Goal: Information Seeking & Learning: Learn about a topic

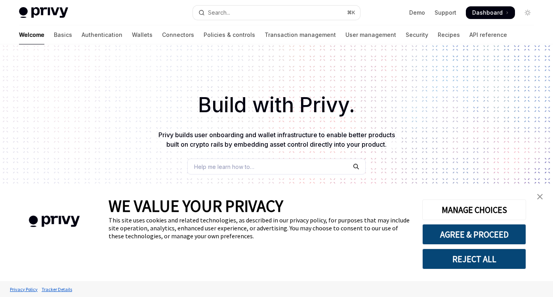
type textarea "*"
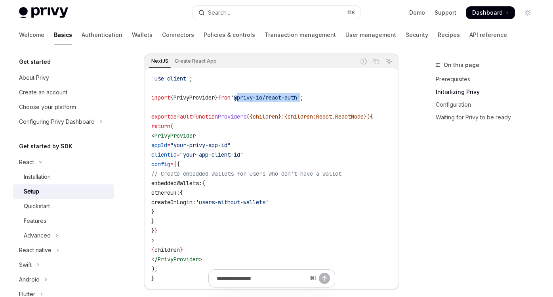
drag, startPoint x: 249, startPoint y: 97, endPoint x: 314, endPoint y: 97, distance: 65.0
click at [300, 97] on span "'@privy-io/react-auth'" at bounding box center [266, 97] width 70 height 7
copy span "@privy-io/react-auth"
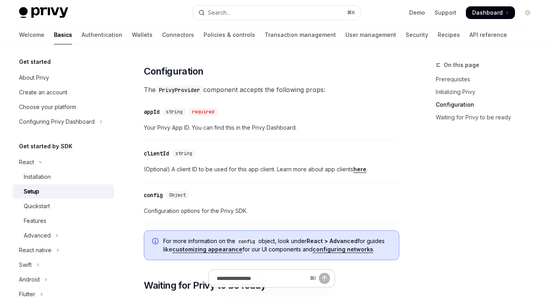
scroll to position [553, 0]
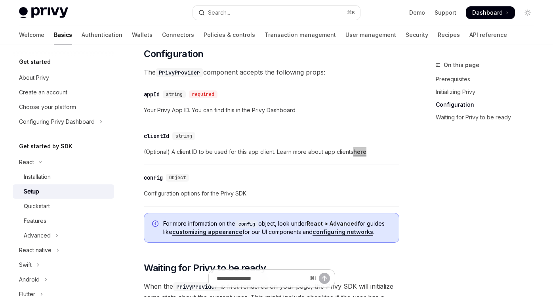
drag, startPoint x: 363, startPoint y: 152, endPoint x: 336, endPoint y: 1, distance: 153.7
click at [0, 0] on div "Skip to main content Privy Docs home page Search... ⌘ K Demo Support Dashboard …" at bounding box center [276, 160] width 553 height 1427
click at [245, 226] on code "config" at bounding box center [246, 224] width 23 height 8
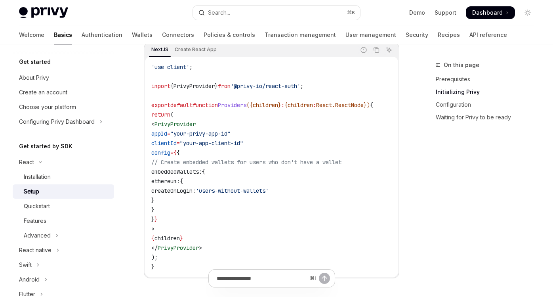
scroll to position [332, 0]
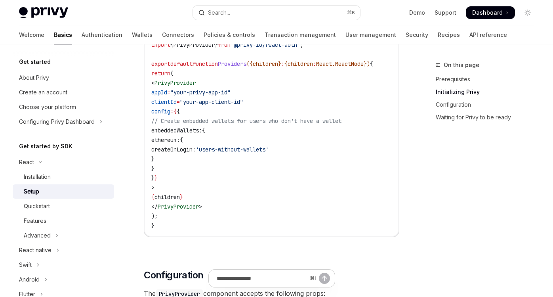
drag, startPoint x: 177, startPoint y: 132, endPoint x: 199, endPoint y: 166, distance: 40.4
click at [199, 166] on code "'use client' ; import { PrivyProvider } from '@privy-io/react-auth' ; export de…" at bounding box center [271, 125] width 241 height 209
copy code "embeddedWallets: { ethereum: { createOnLogin: 'users-without-wallets' } }"
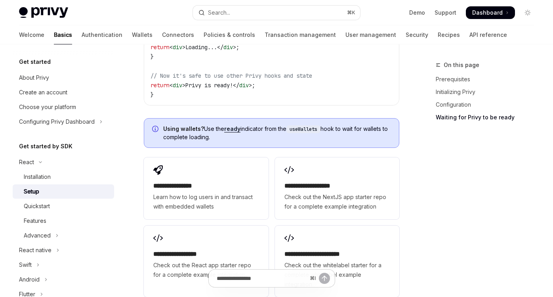
scroll to position [1021, 0]
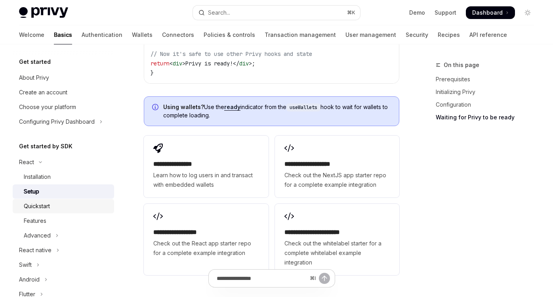
click at [67, 200] on link "Quickstart" at bounding box center [63, 206] width 101 height 14
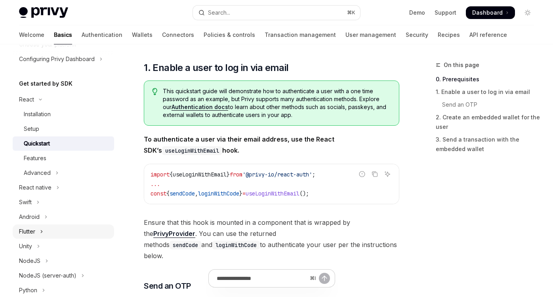
scroll to position [57, 0]
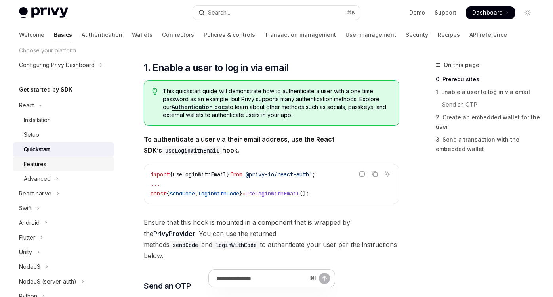
click at [52, 161] on div "Features" at bounding box center [67, 164] width 86 height 10
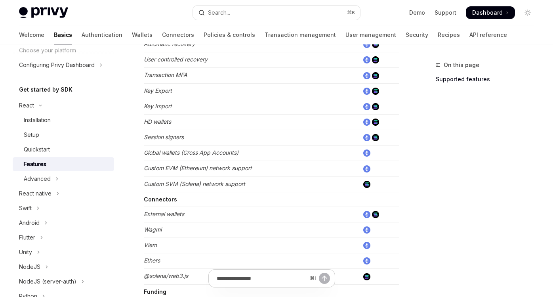
scroll to position [407, 0]
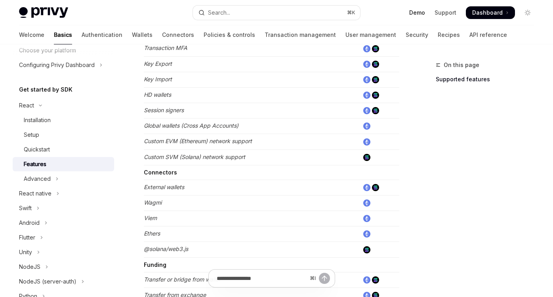
click at [414, 14] on link "Demo" at bounding box center [417, 13] width 16 height 8
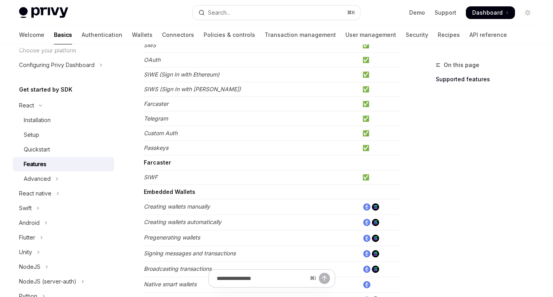
scroll to position [0, 0]
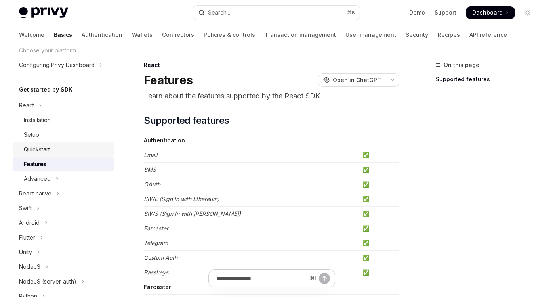
click at [53, 154] on link "Quickstart" at bounding box center [63, 149] width 101 height 14
click at [55, 135] on div "Setup" at bounding box center [67, 135] width 86 height 10
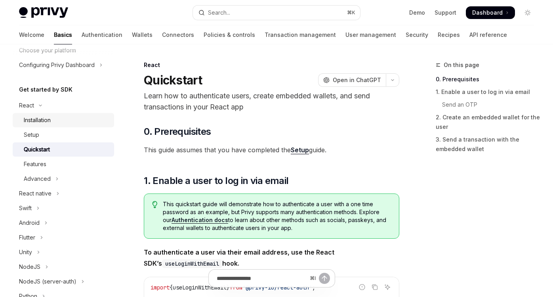
click at [80, 116] on div "Installation" at bounding box center [67, 120] width 86 height 10
type textarea "*"
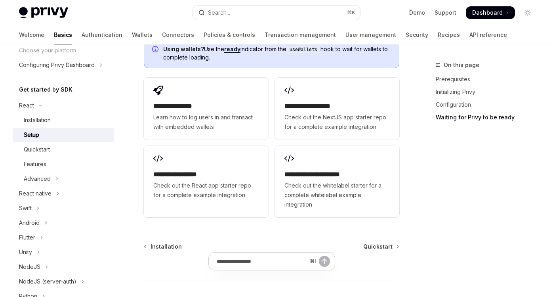
scroll to position [1122, 0]
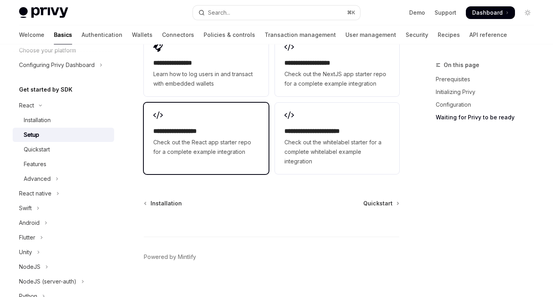
click at [227, 155] on div "**********" at bounding box center [206, 134] width 124 height 62
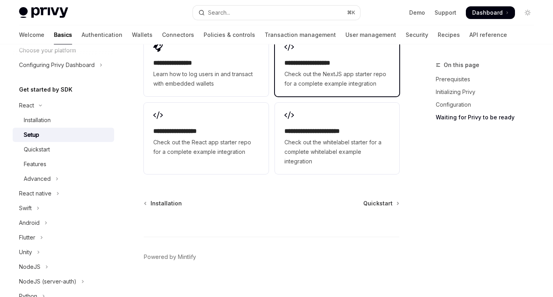
click at [340, 74] on span "Check out the NextJS app starter repo for a complete example integration" at bounding box center [336, 78] width 105 height 19
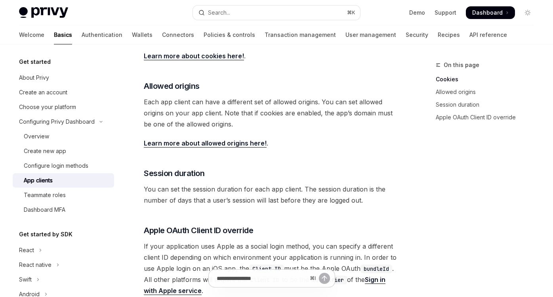
scroll to position [369, 0]
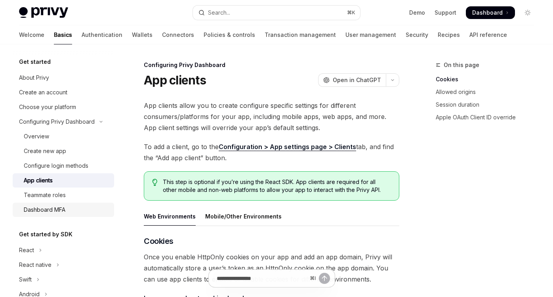
scroll to position [123, 0]
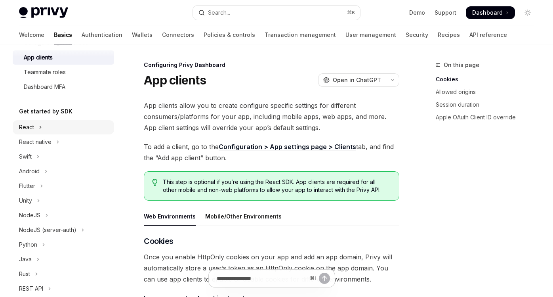
click at [56, 127] on button "React" at bounding box center [63, 127] width 101 height 14
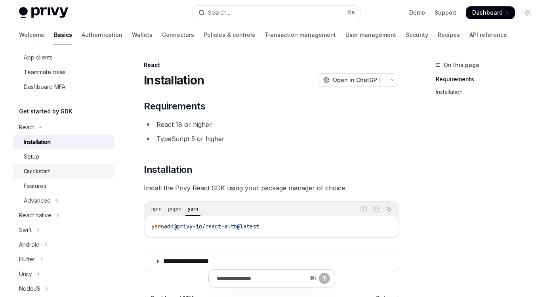
click at [47, 164] on link "Quickstart" at bounding box center [63, 171] width 101 height 14
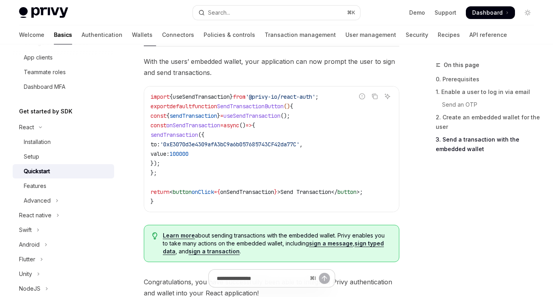
scroll to position [868, 0]
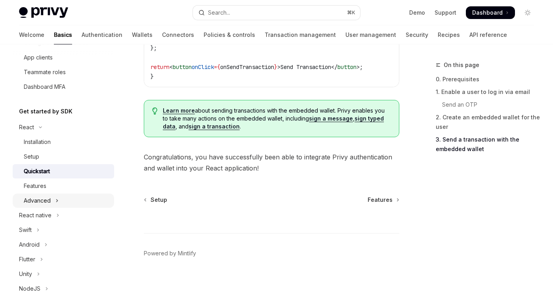
click at [51, 196] on button "Advanced" at bounding box center [63, 200] width 101 height 14
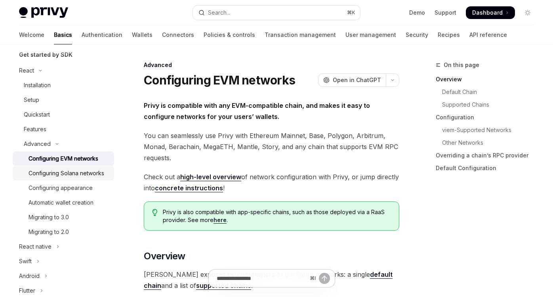
scroll to position [126, 0]
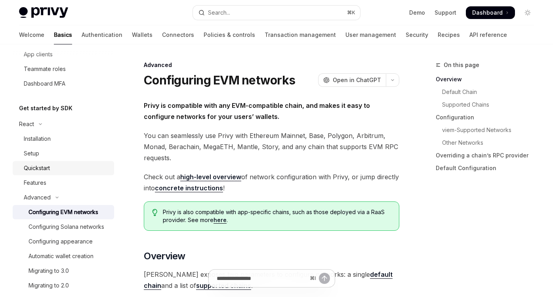
click at [60, 171] on div "Quickstart" at bounding box center [67, 168] width 86 height 10
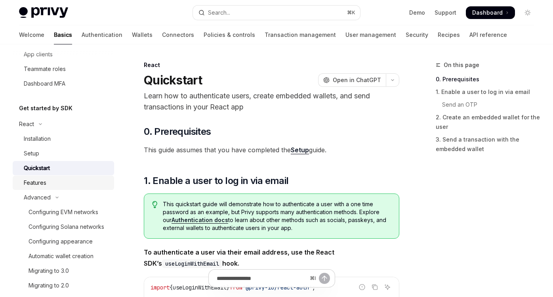
click at [51, 182] on div "Features" at bounding box center [67, 183] width 86 height 10
type textarea "*"
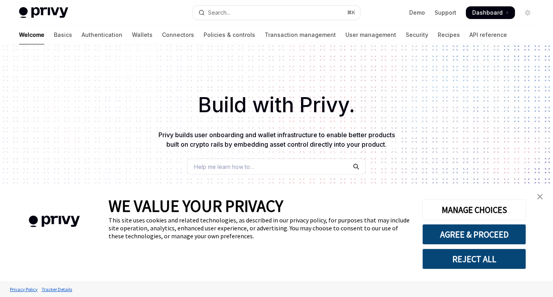
scroll to position [272, 0]
